Goal: Information Seeking & Learning: Learn about a topic

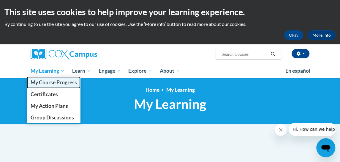
click at [64, 81] on span "My Course Progress" at bounding box center [53, 82] width 46 height 6
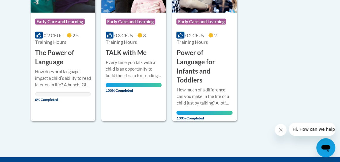
scroll to position [579, 0]
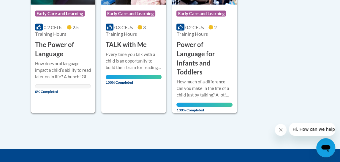
click at [92, 39] on div "Course Category: Early Care and Learning 0.2 CEUs 2.5 Training Hours COURSE The…" at bounding box center [63, 32] width 65 height 54
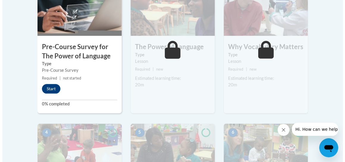
scroll to position [231, 0]
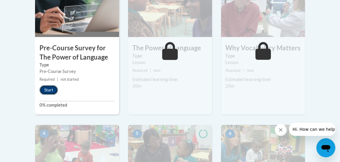
click at [50, 88] on button "Start" at bounding box center [49, 90] width 18 height 10
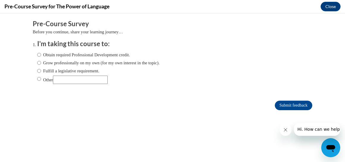
scroll to position [0, 0]
click at [37, 57] on input "Obtain required Professional Development credit." at bounding box center [39, 54] width 4 height 7
radio input "true"
click at [37, 70] on input "Fulfill a legislative requirement." at bounding box center [39, 70] width 4 height 7
radio input "true"
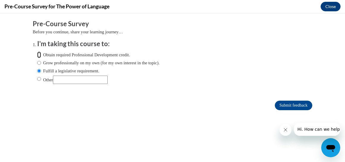
click at [37, 53] on input "Obtain required Professional Development credit." at bounding box center [39, 54] width 4 height 7
radio input "true"
click at [340, 155] on html "Comments Pre-Course Survey Before you continue, share your learning journey… I'…" at bounding box center [172, 87] width 345 height 148
click at [280, 105] on input "Submit feedback" at bounding box center [292, 105] width 37 height 10
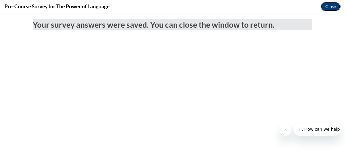
click at [325, 5] on button "Close" at bounding box center [330, 7] width 20 height 10
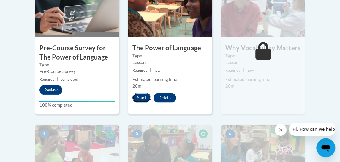
click at [146, 98] on button "Start" at bounding box center [141, 98] width 18 height 10
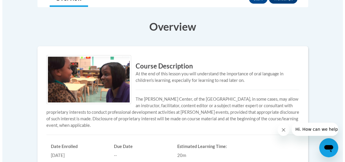
scroll to position [133, 0]
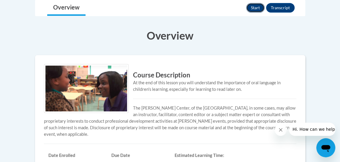
click at [255, 10] on button "Start" at bounding box center [255, 8] width 18 height 10
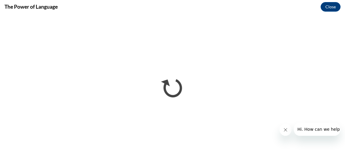
scroll to position [0, 0]
